Goal: Task Accomplishment & Management: Use online tool/utility

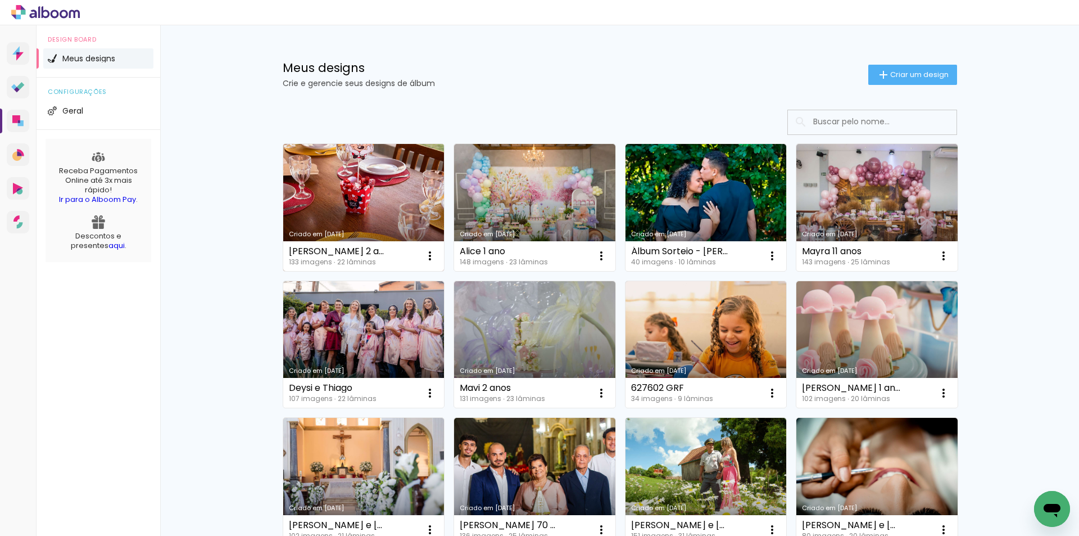
click at [375, 200] on link "Criado em [DATE]" at bounding box center [363, 207] width 161 height 127
